Goal: Find specific page/section

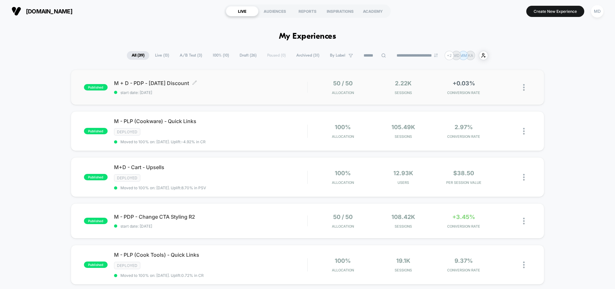
click at [262, 88] on div "M + D - PDP - Labor Day Discount Click to edit experience details Click to edit…" at bounding box center [210, 87] width 193 height 15
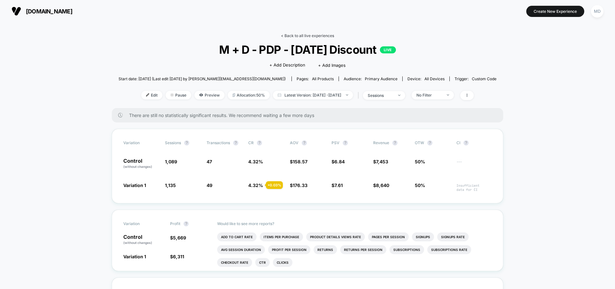
click at [306, 35] on link "< Back to all live experiences" at bounding box center [307, 35] width 53 height 5
